Goal: Find specific page/section: Find specific page/section

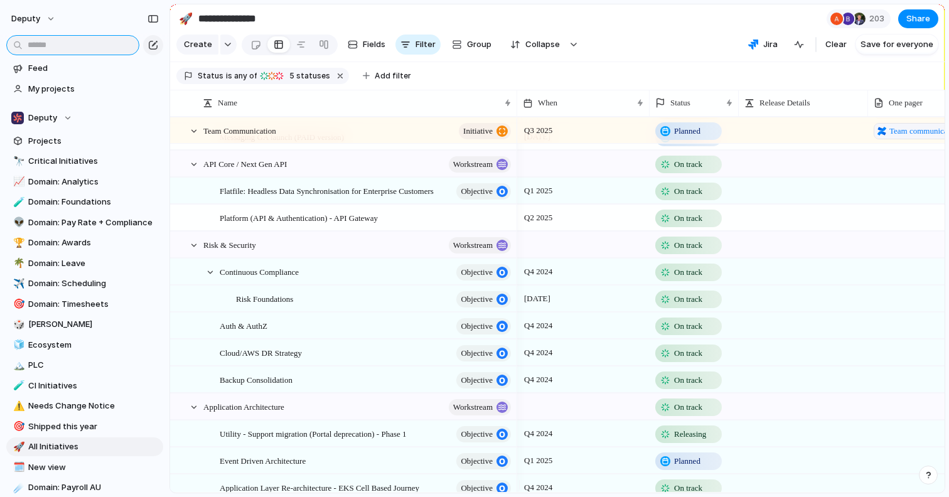
click at [73, 46] on input "text" at bounding box center [72, 45] width 133 height 20
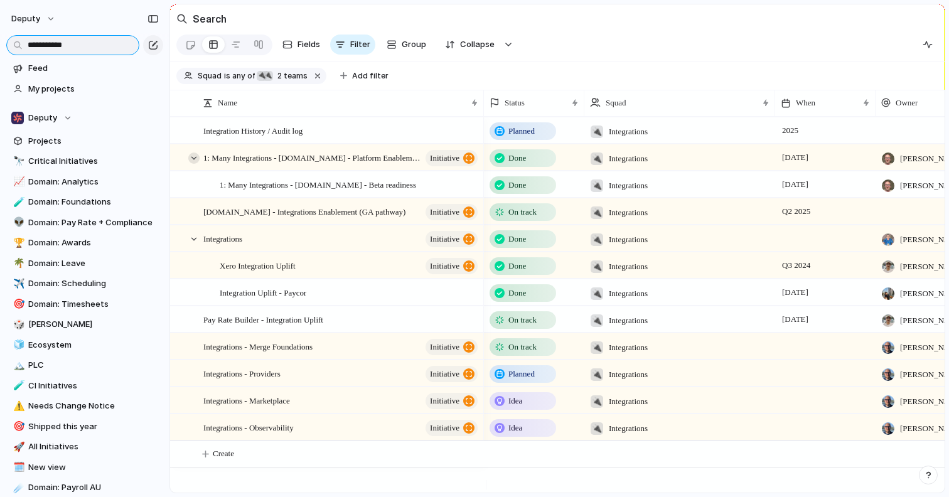
type input "**********"
click at [191, 164] on div at bounding box center [193, 157] width 11 height 11
